Goal: Find specific page/section: Find specific page/section

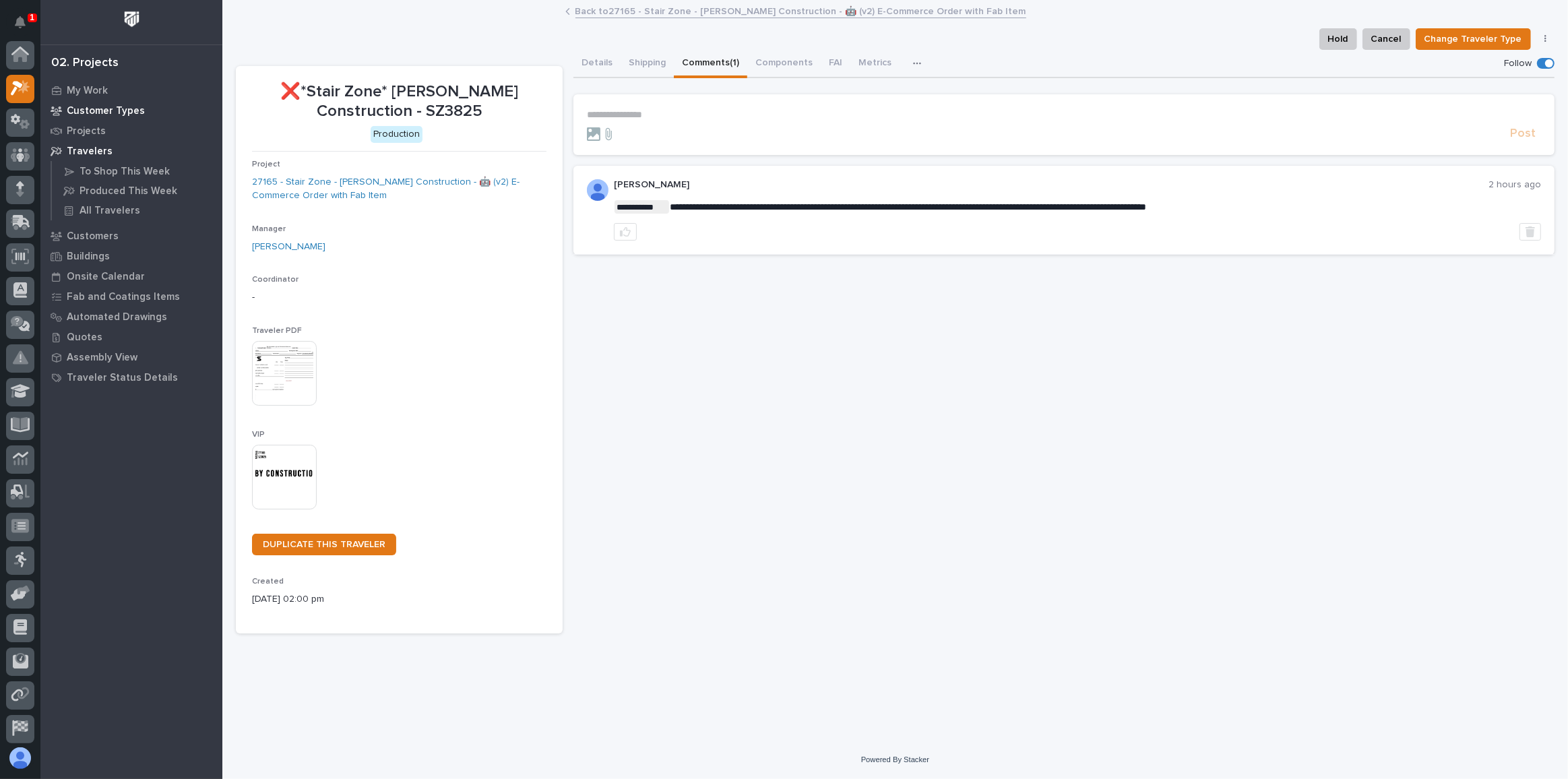
scroll to position [33, 0]
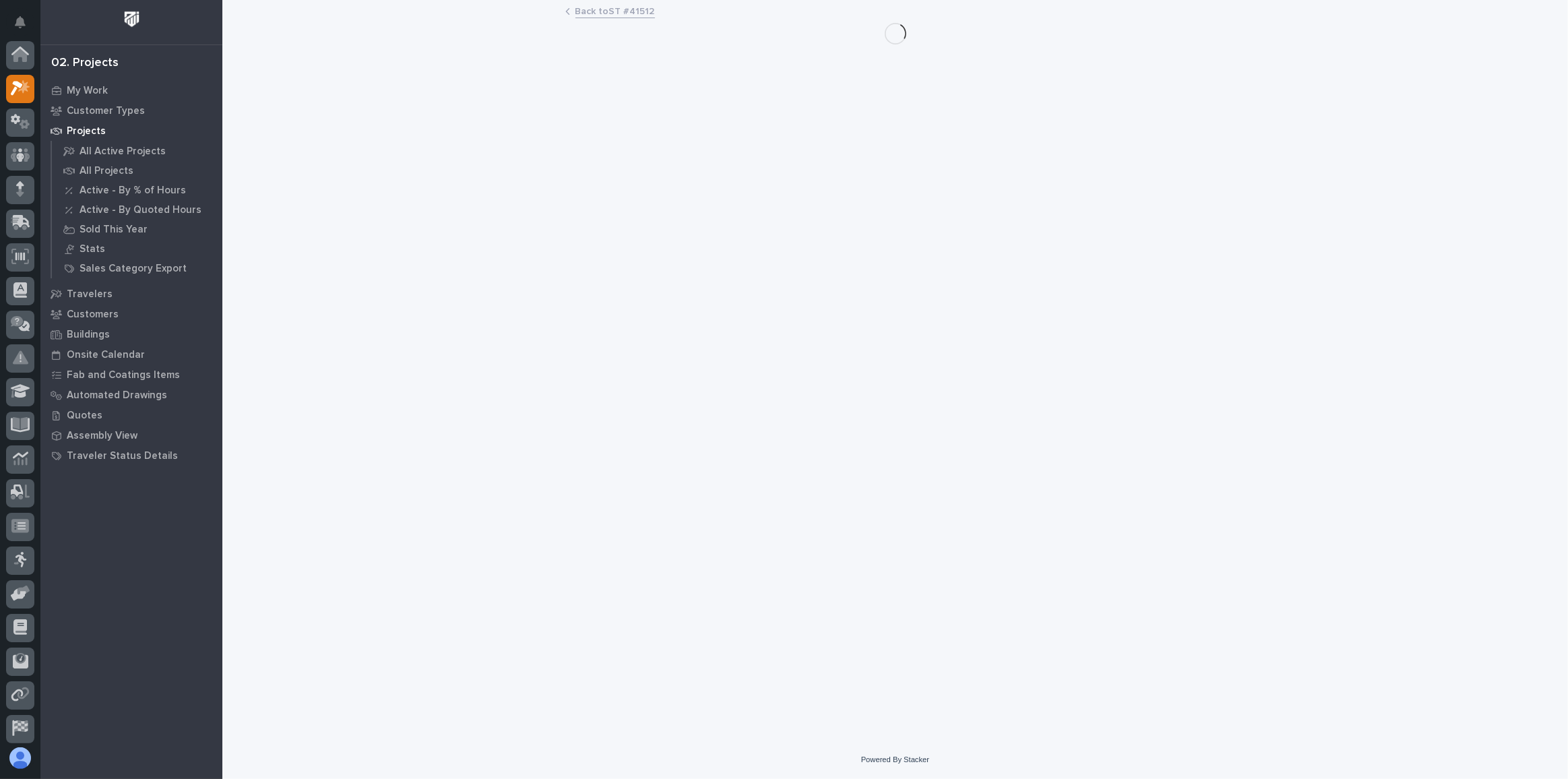
scroll to position [36, 0]
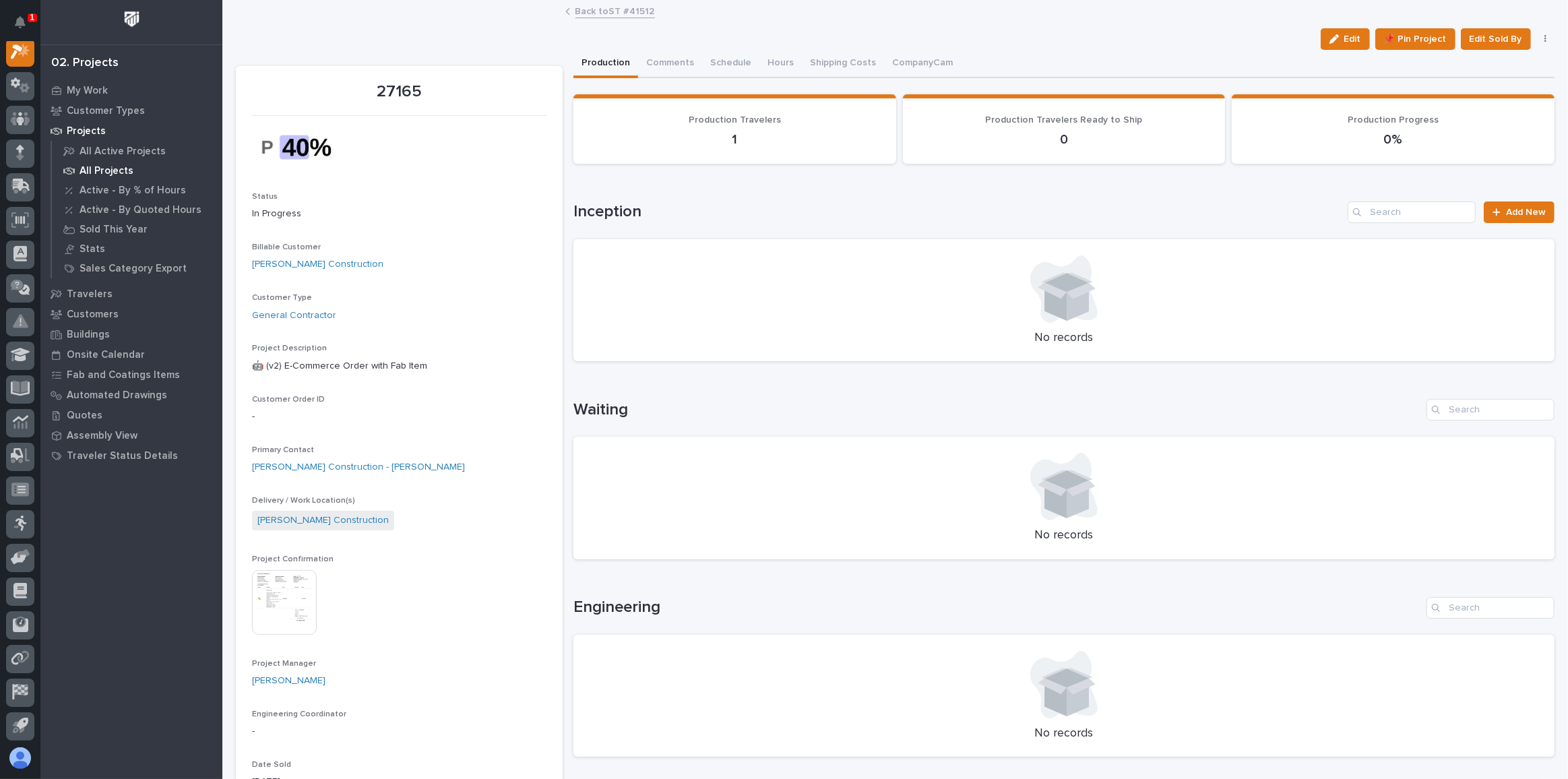
click at [110, 169] on p "All Projects" at bounding box center [107, 171] width 54 height 12
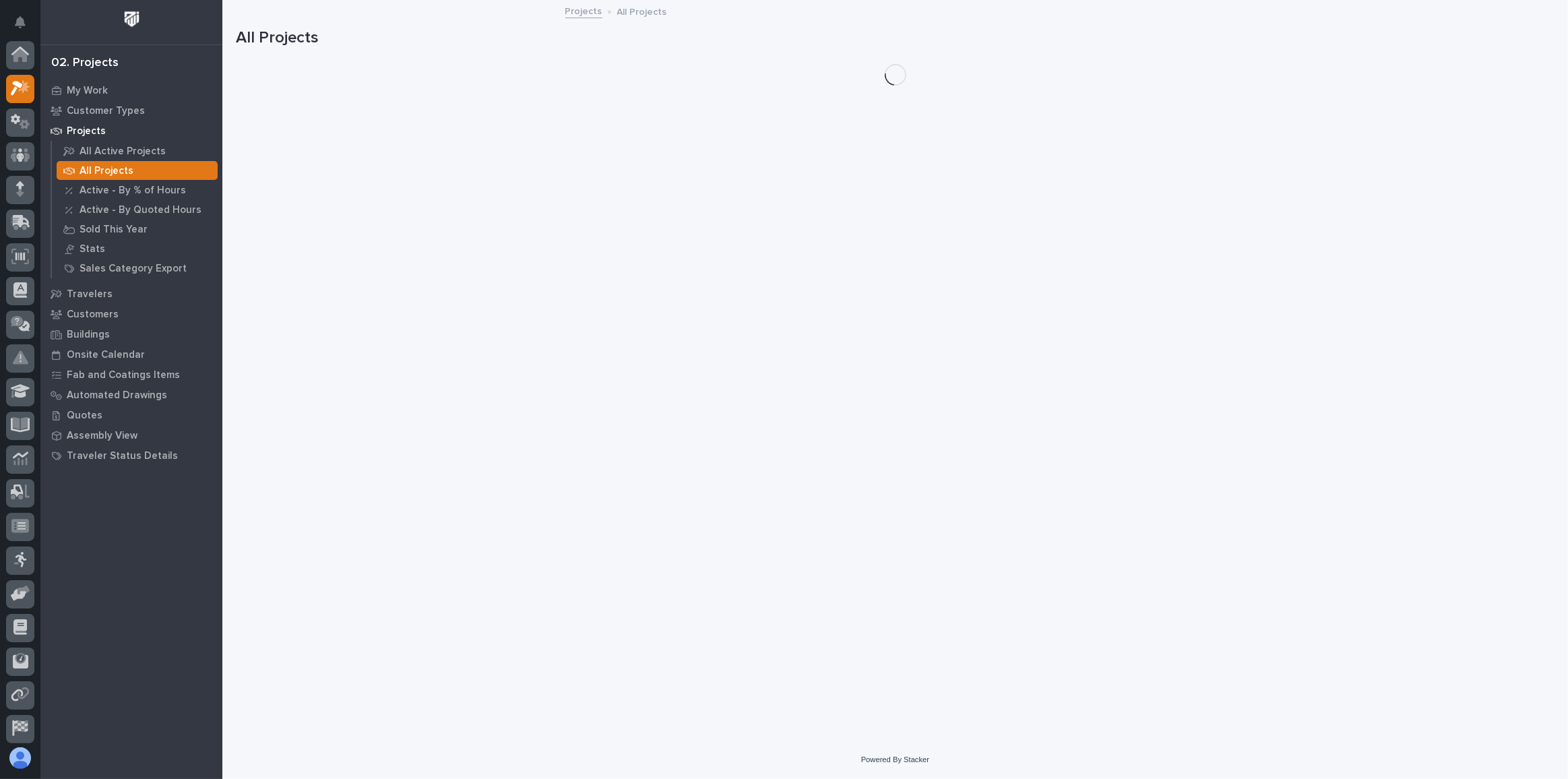
scroll to position [33, 0]
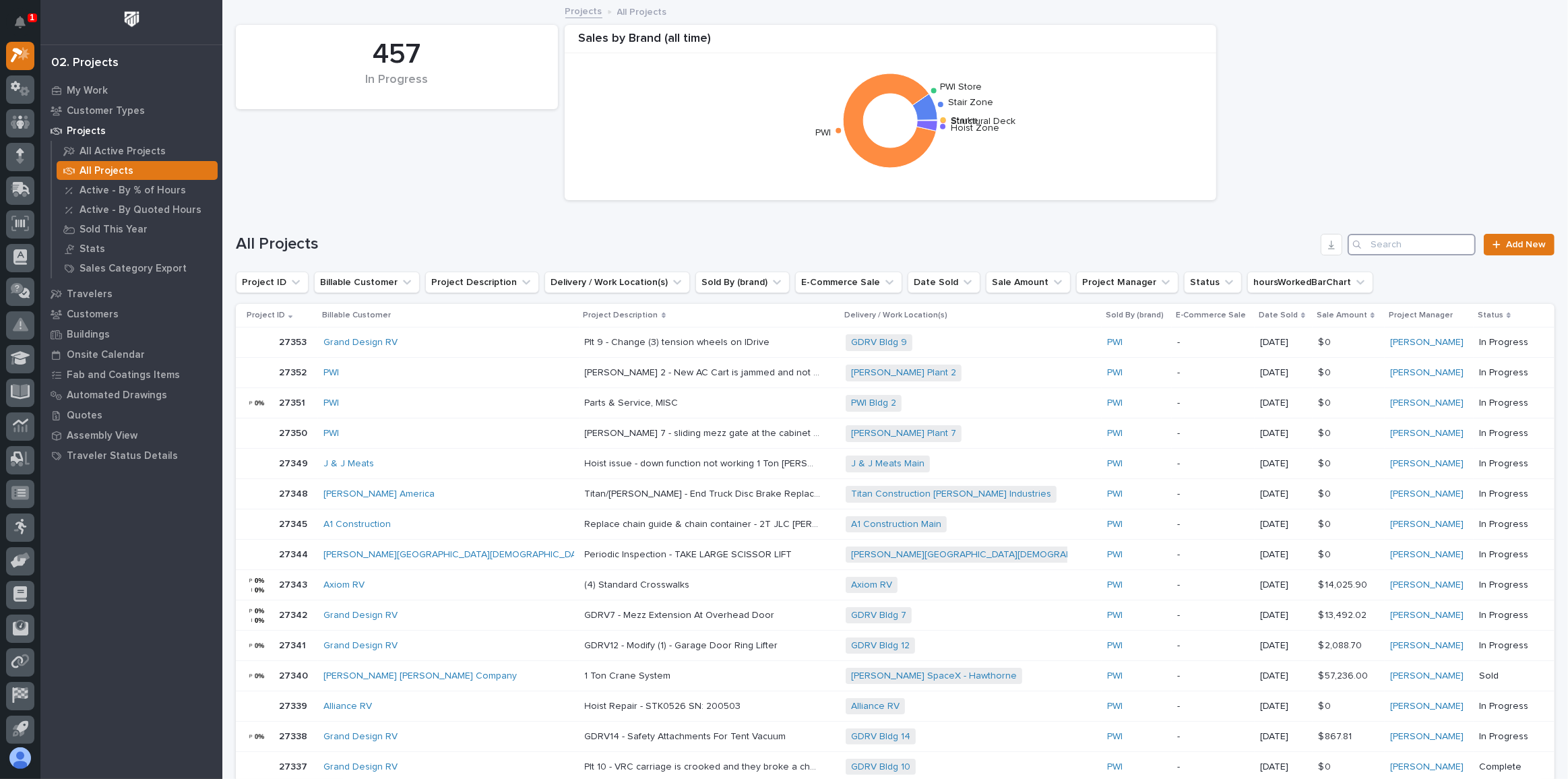
click at [1403, 248] on input "Search" at bounding box center [1412, 244] width 128 height 21
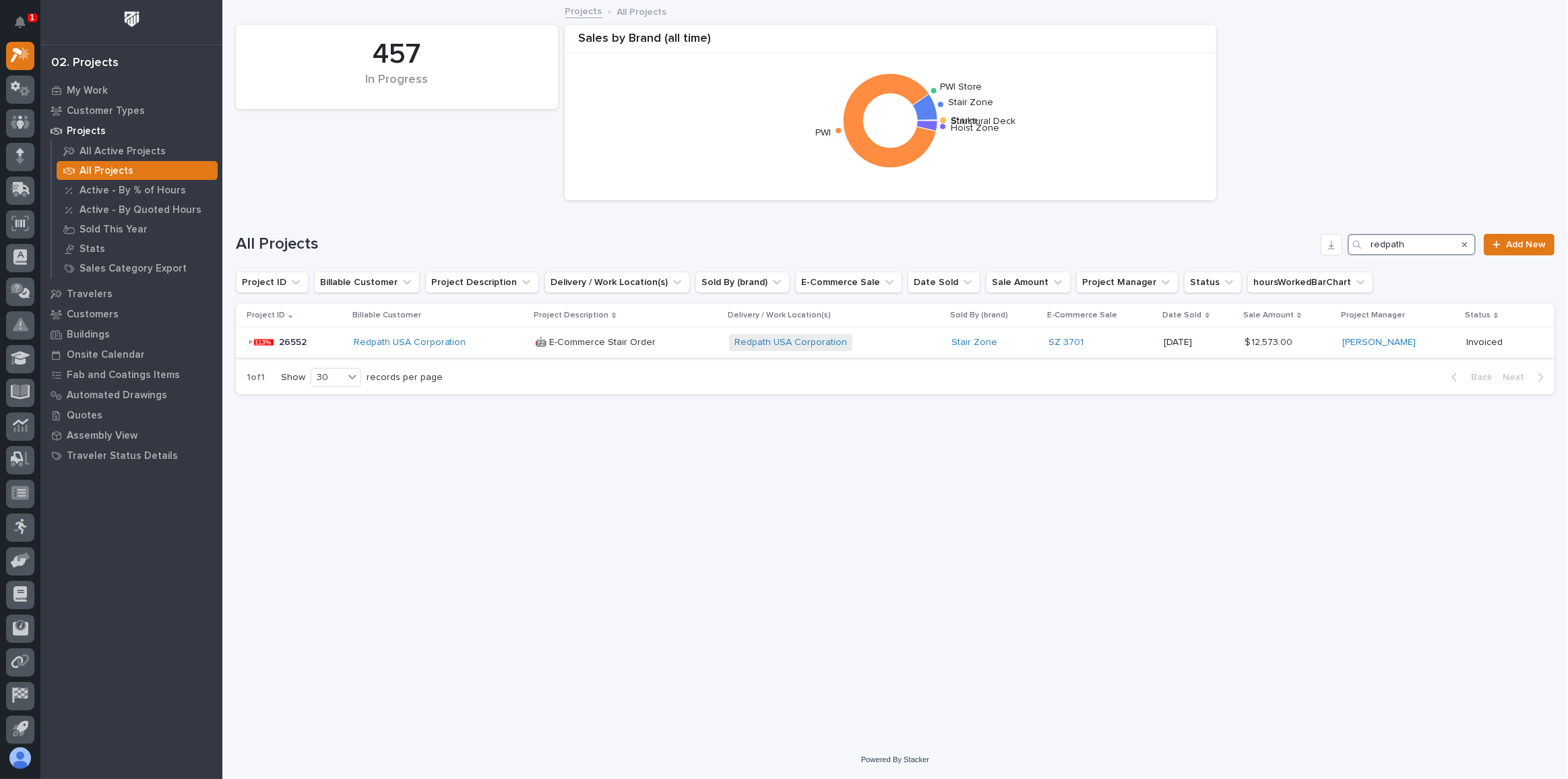
type input "redpath"
click at [692, 344] on p at bounding box center [626, 342] width 183 height 11
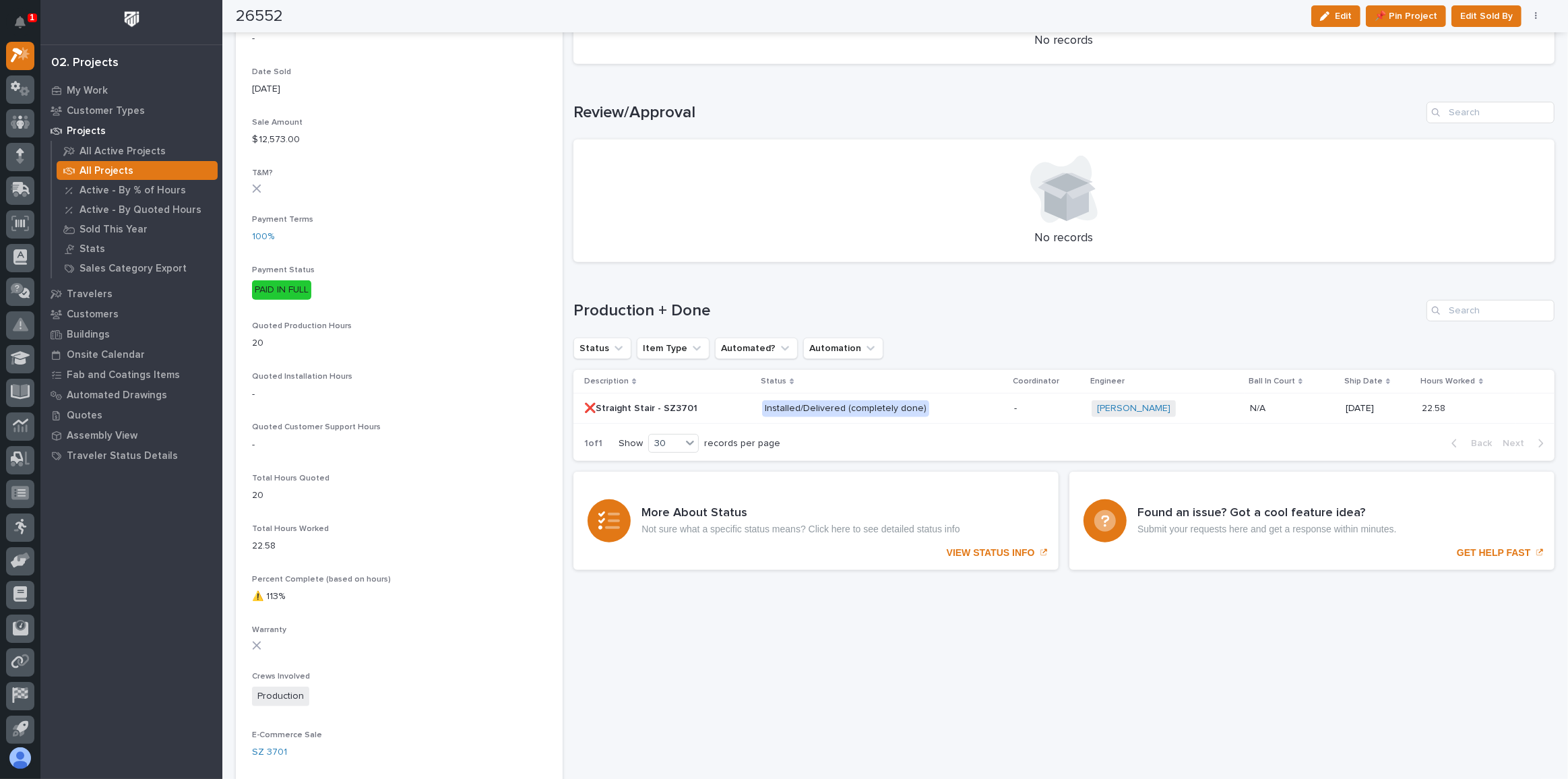
scroll to position [673, 0]
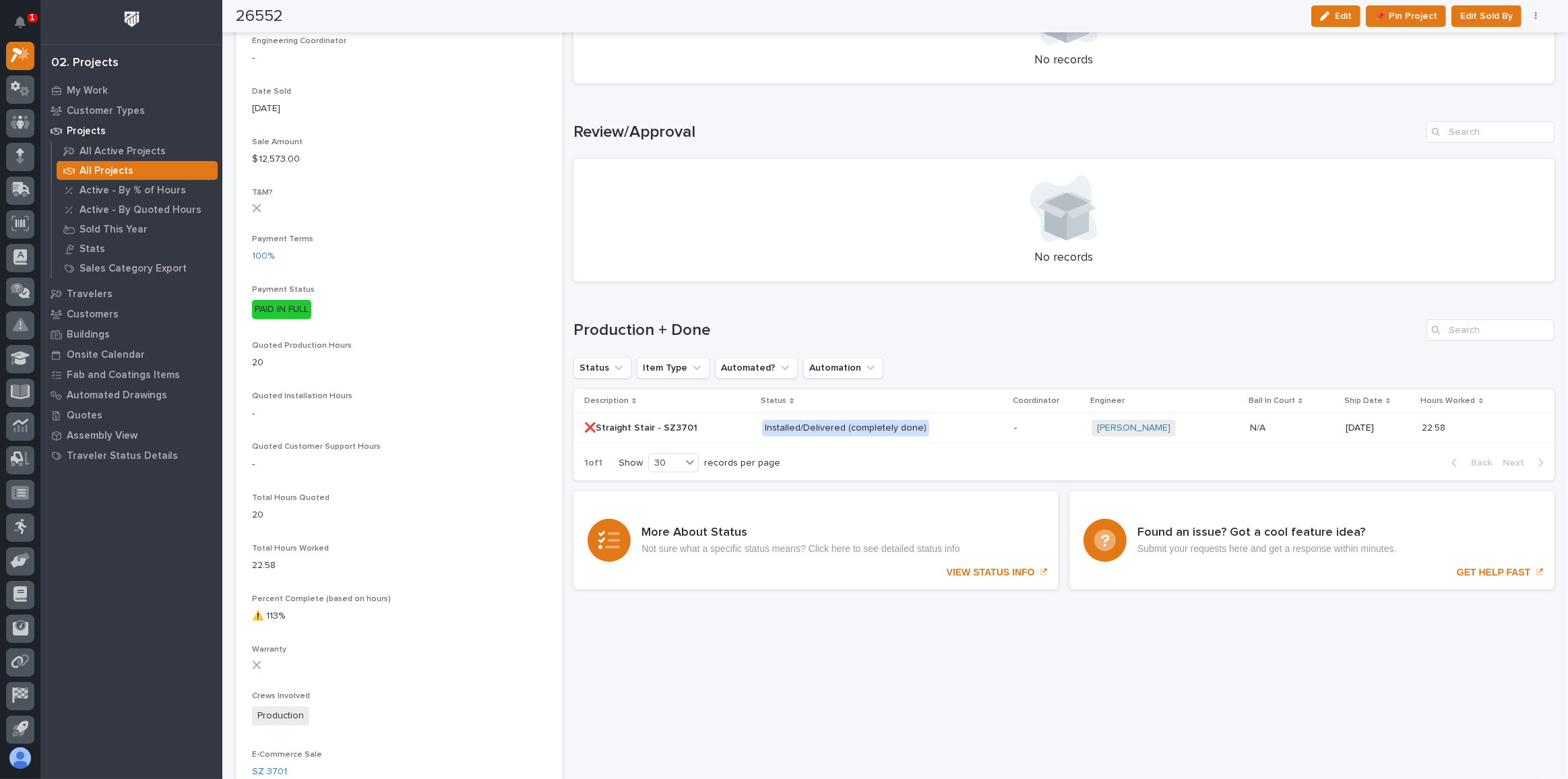
click at [717, 435] on div "❌Straight Stair - SZ3701 ❌Straight Stair - SZ3701" at bounding box center [668, 428] width 167 height 22
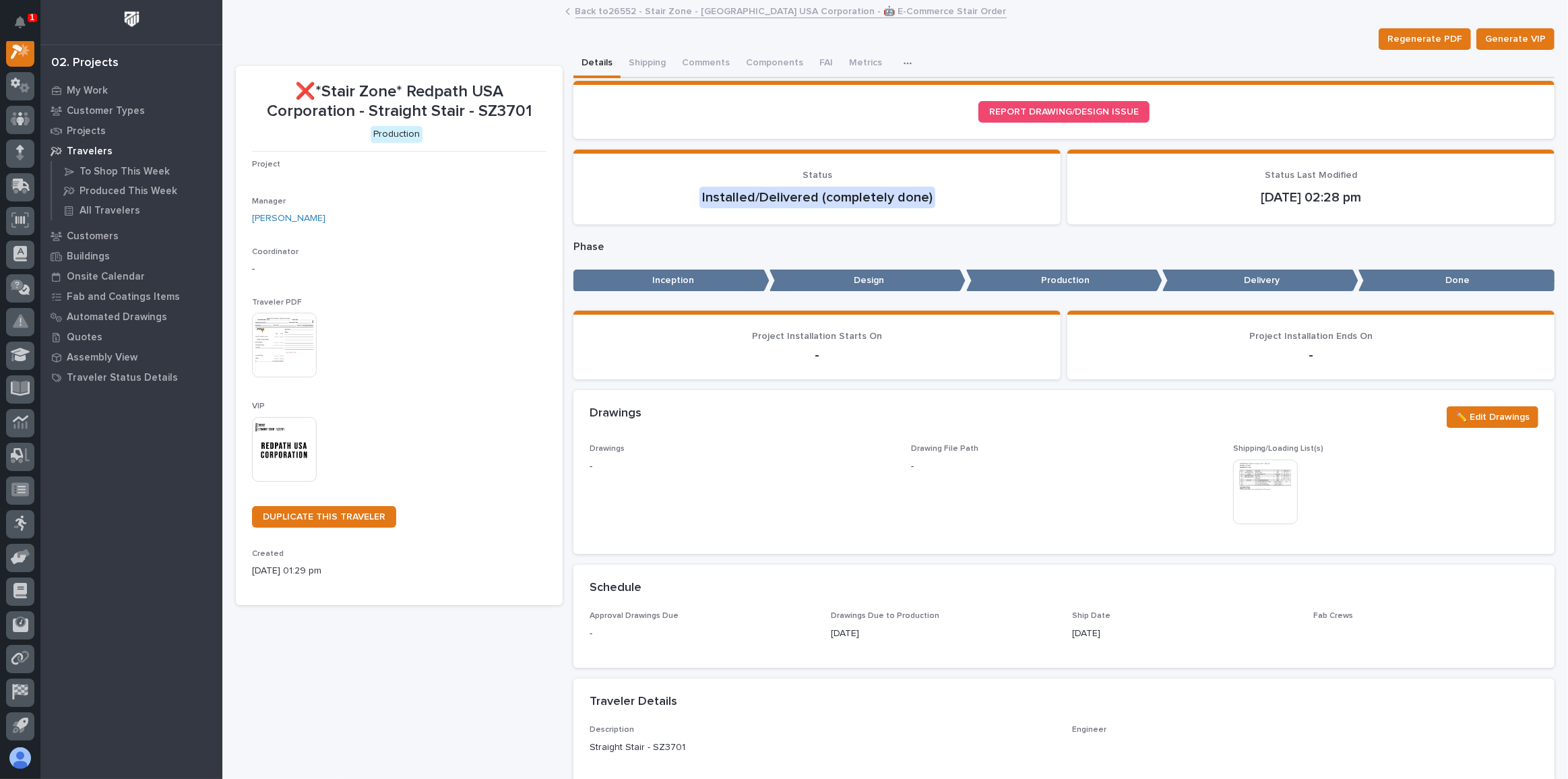
scroll to position [33, 0]
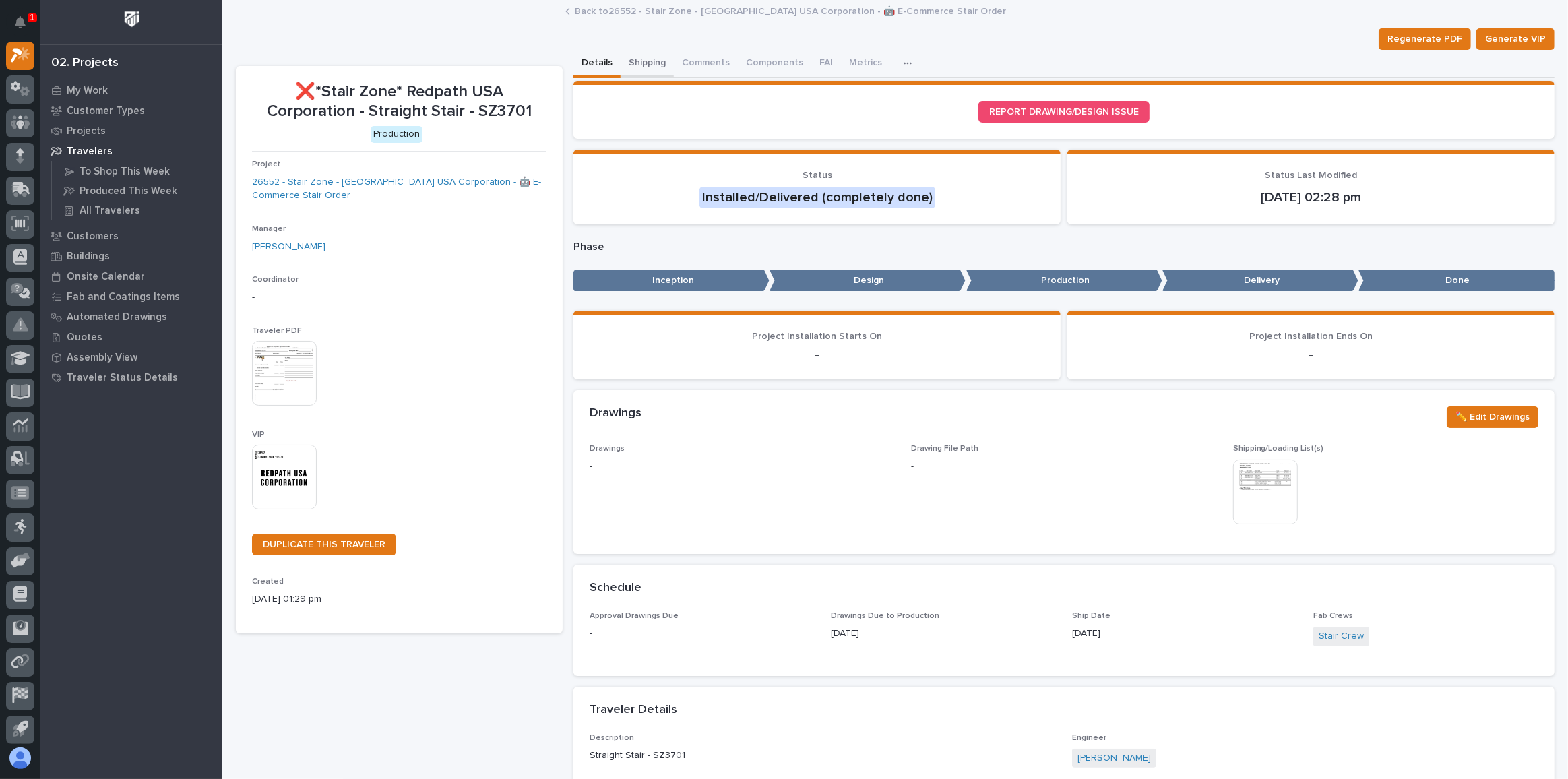
click at [650, 62] on button "Shipping" at bounding box center [647, 64] width 53 height 28
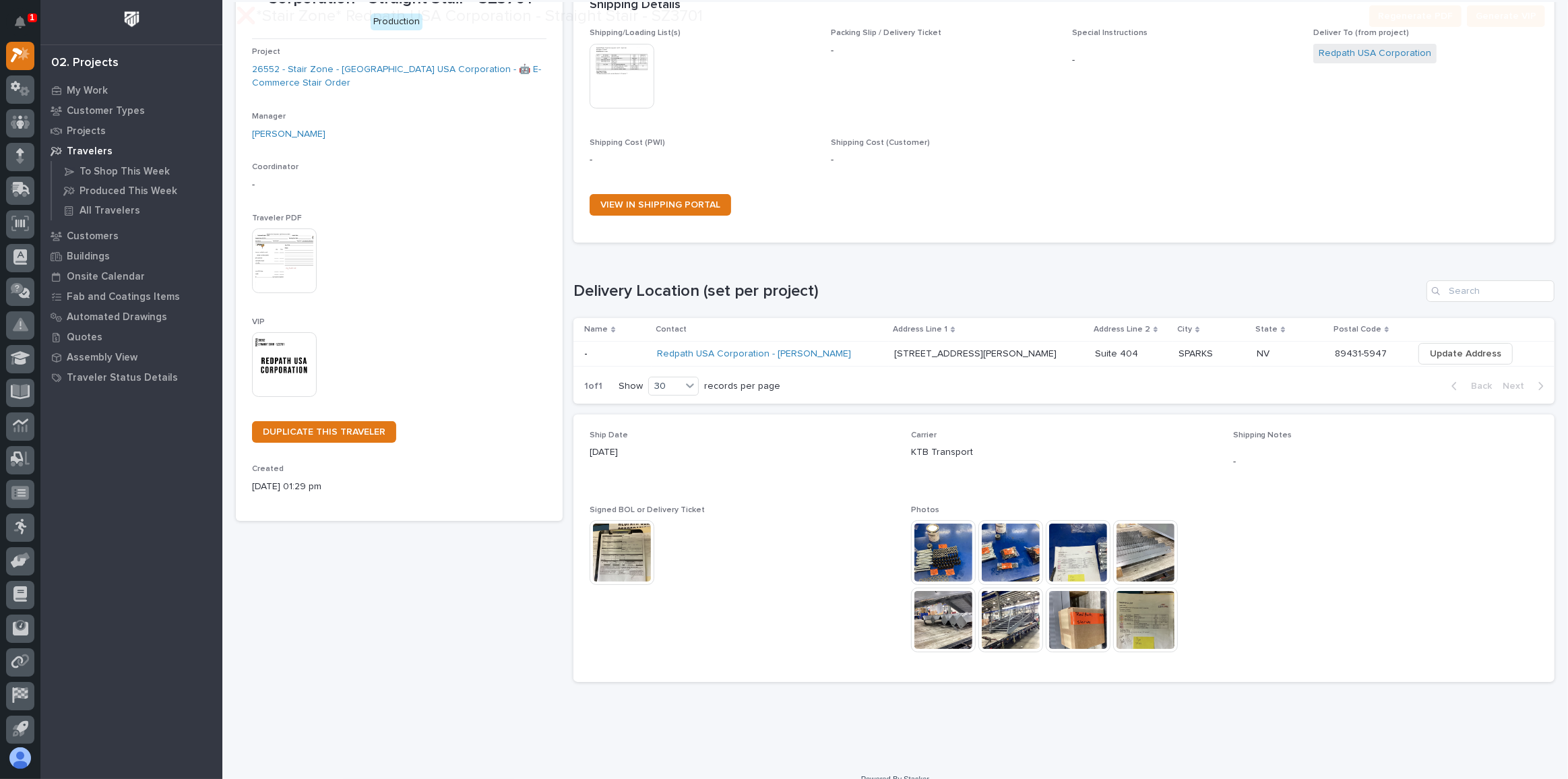
scroll to position [122, 0]
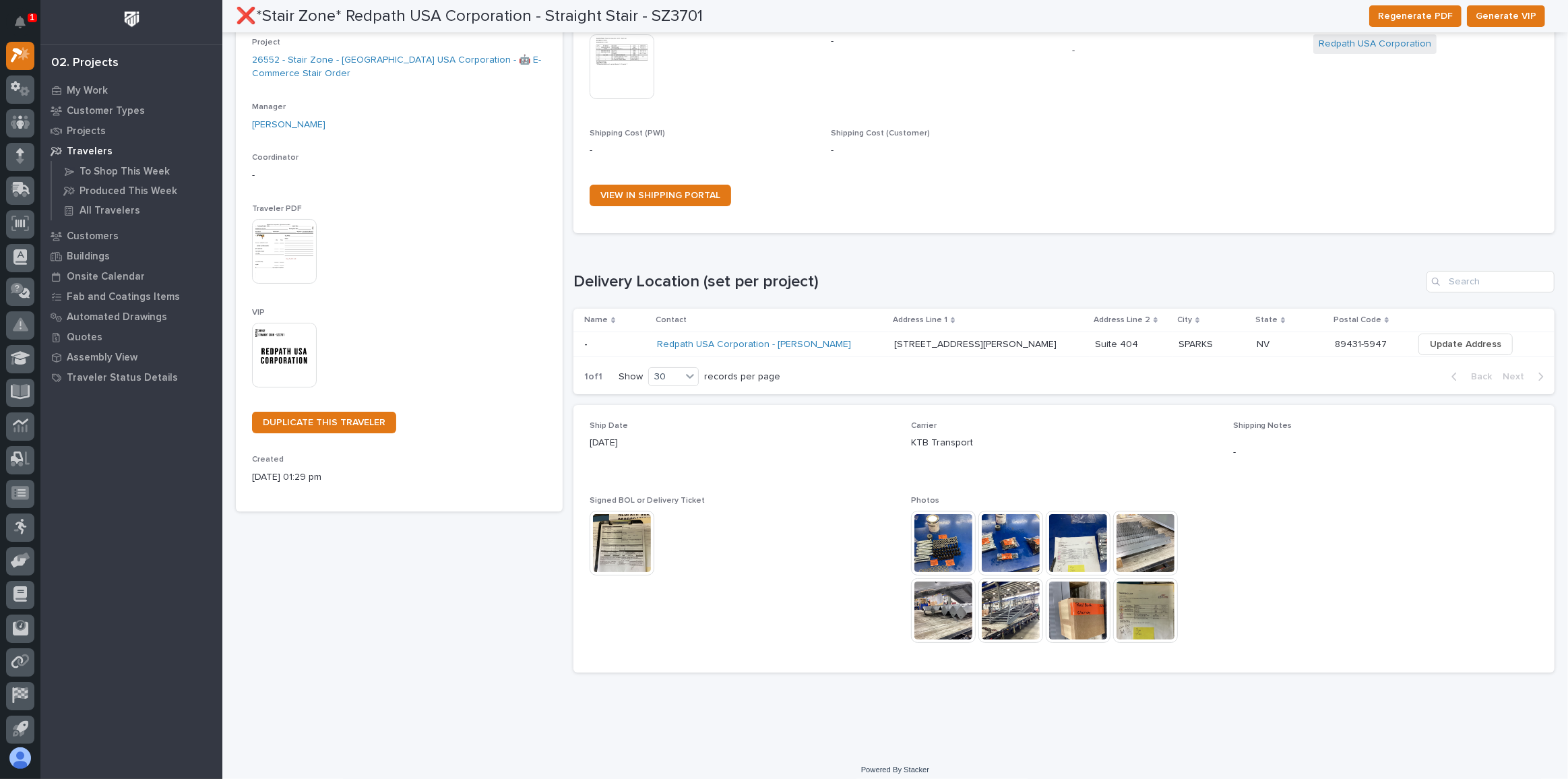
click at [621, 530] on img at bounding box center [622, 543] width 65 height 65
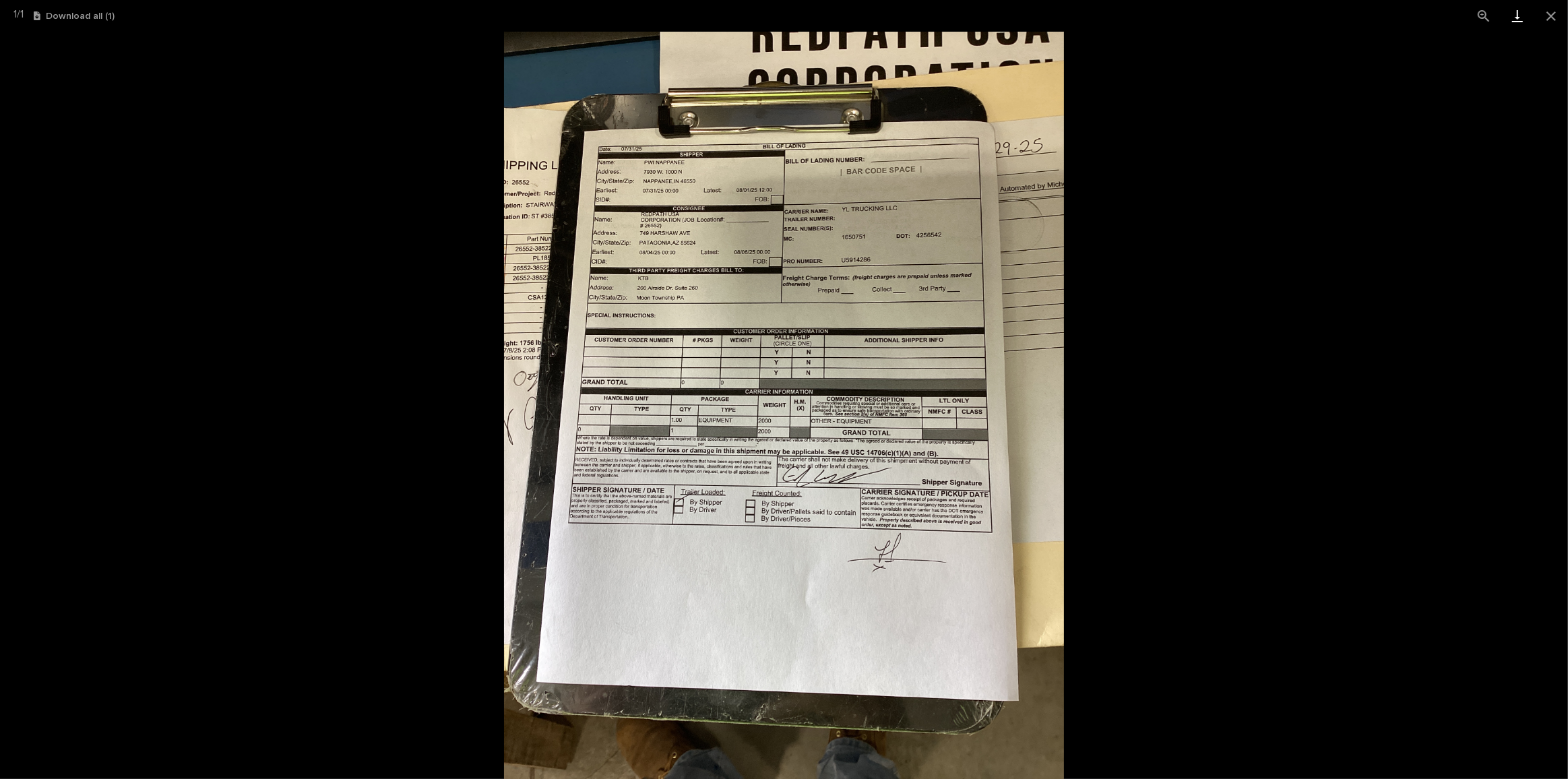
click at [1519, 16] on link "Download" at bounding box center [1517, 16] width 34 height 32
drag, startPoint x: 763, startPoint y: 316, endPoint x: 872, endPoint y: 221, distance: 144.6
click at [1557, 16] on button "Close gallery" at bounding box center [1551, 16] width 34 height 32
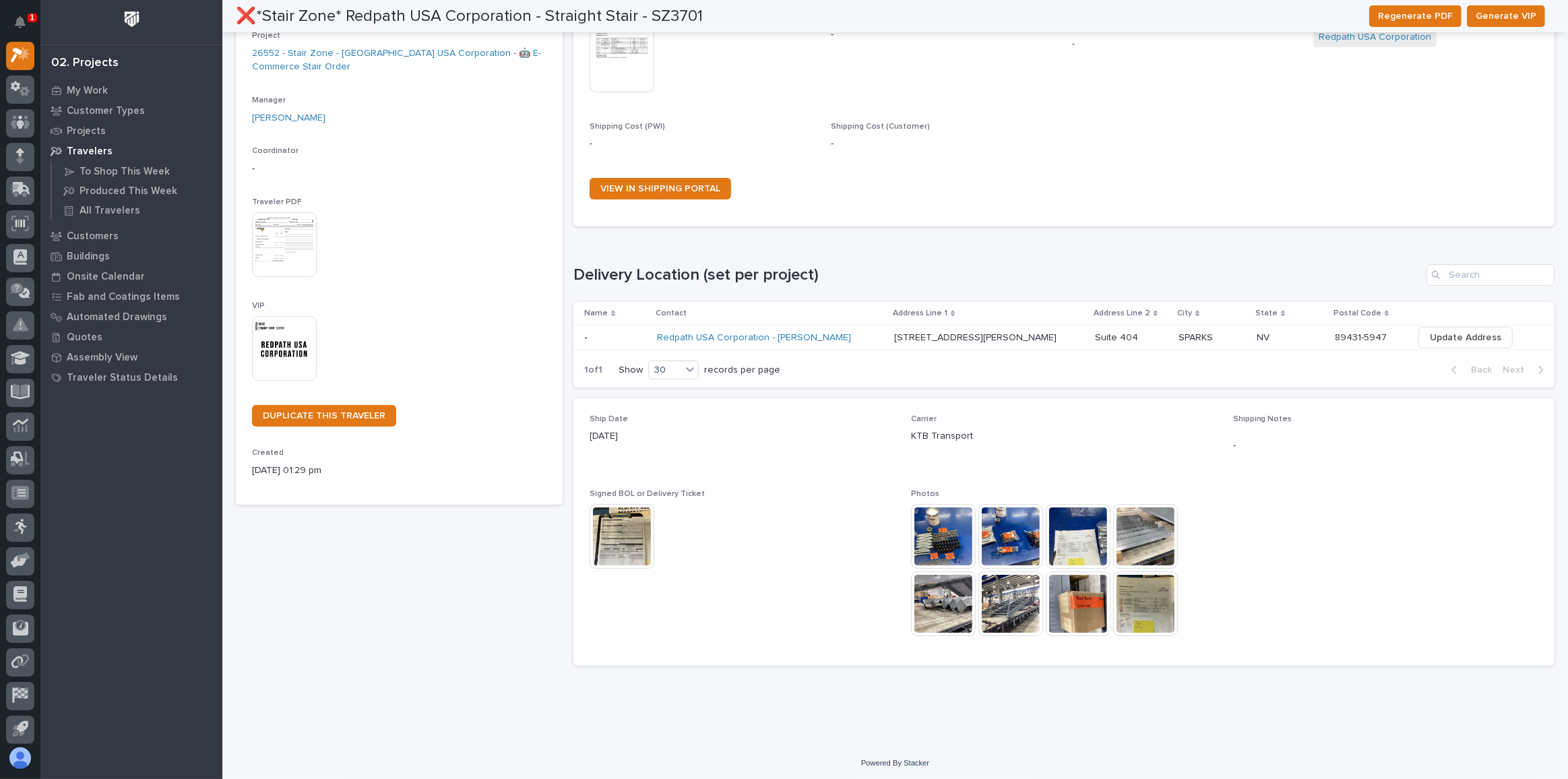
scroll to position [130, 0]
click at [1078, 556] on img at bounding box center [1078, 535] width 65 height 65
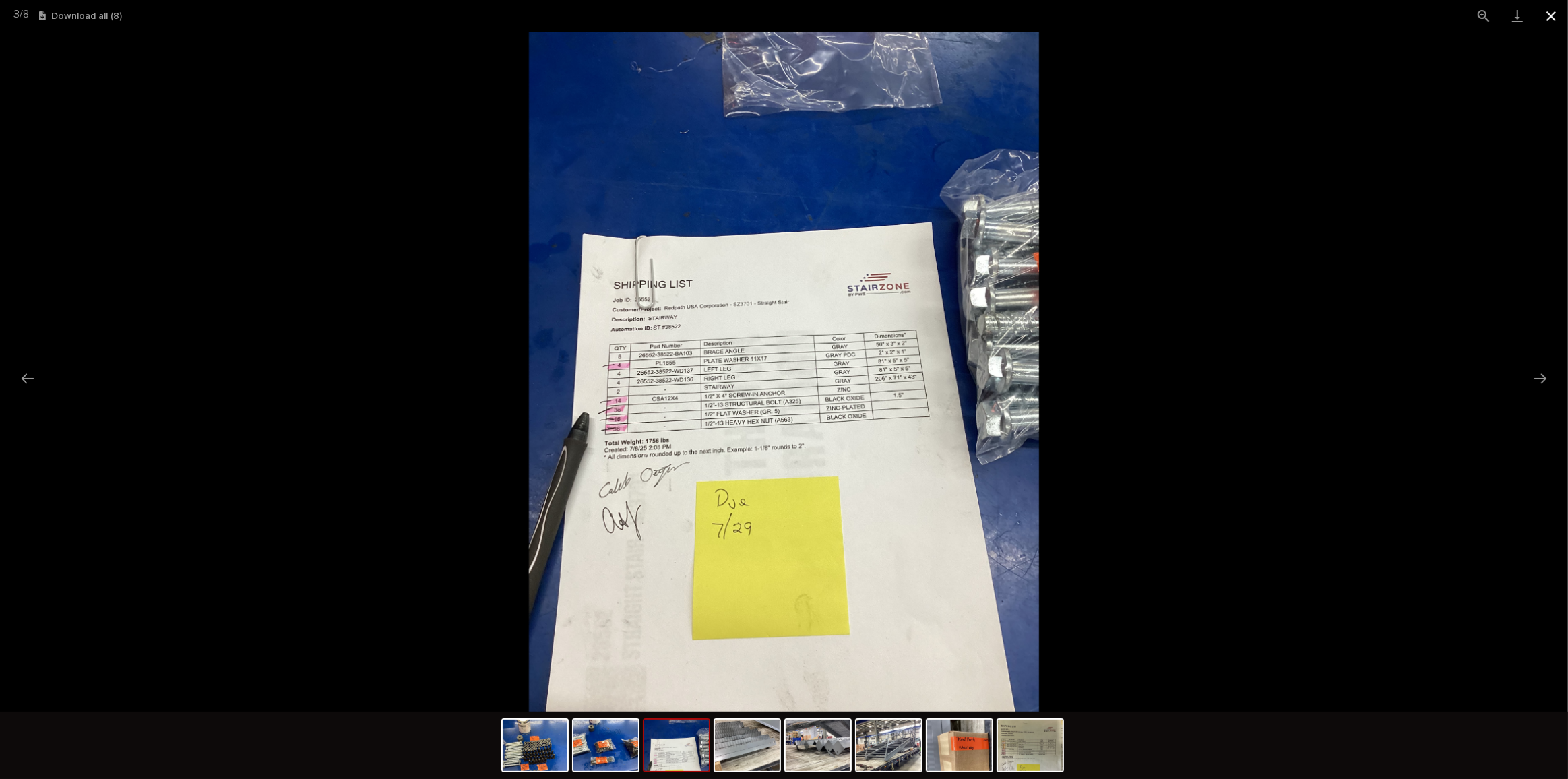
click at [1556, 13] on button "Close gallery" at bounding box center [1551, 16] width 34 height 32
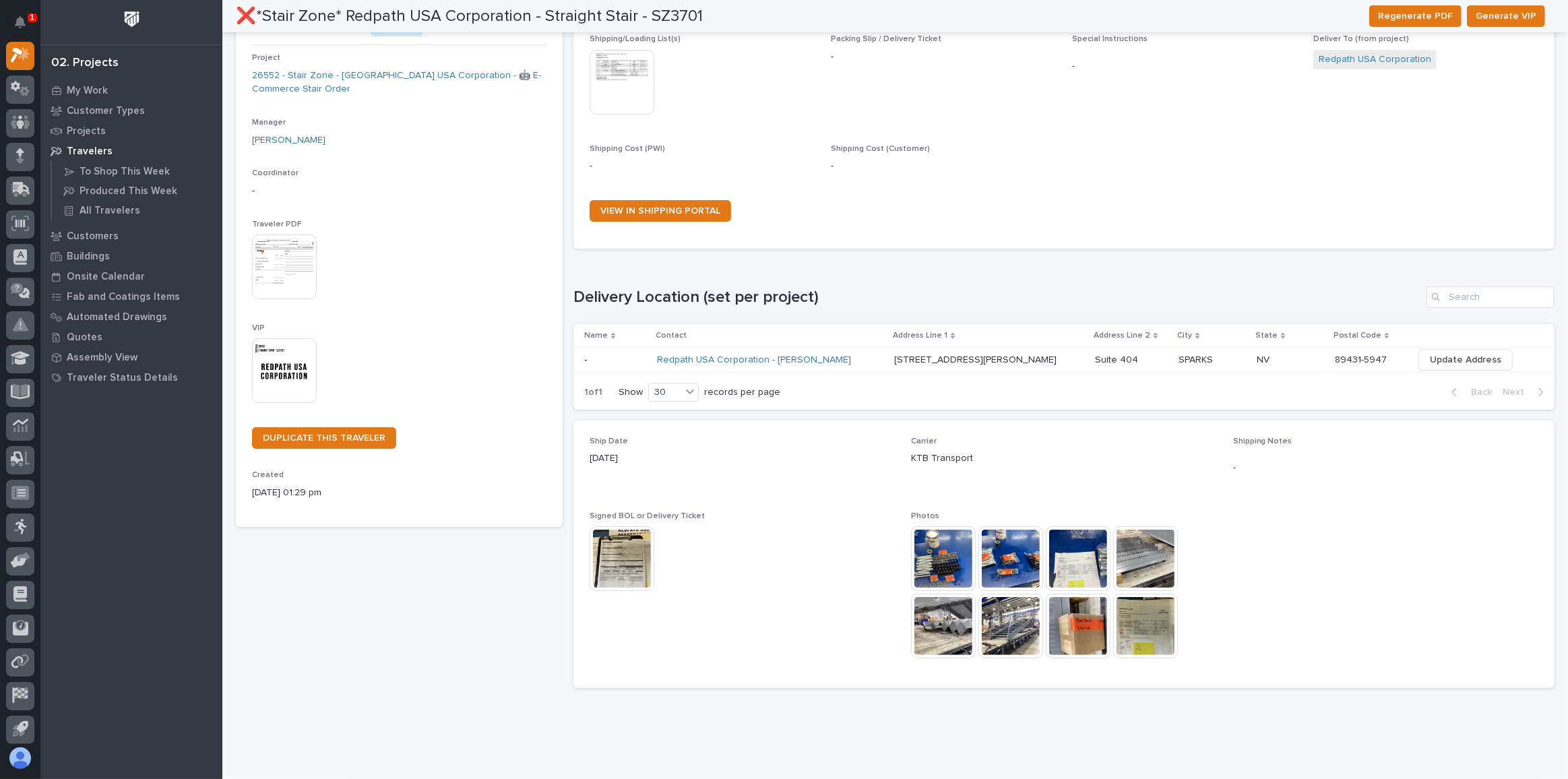
scroll to position [70, 0]
